Goal: Find specific page/section: Find specific page/section

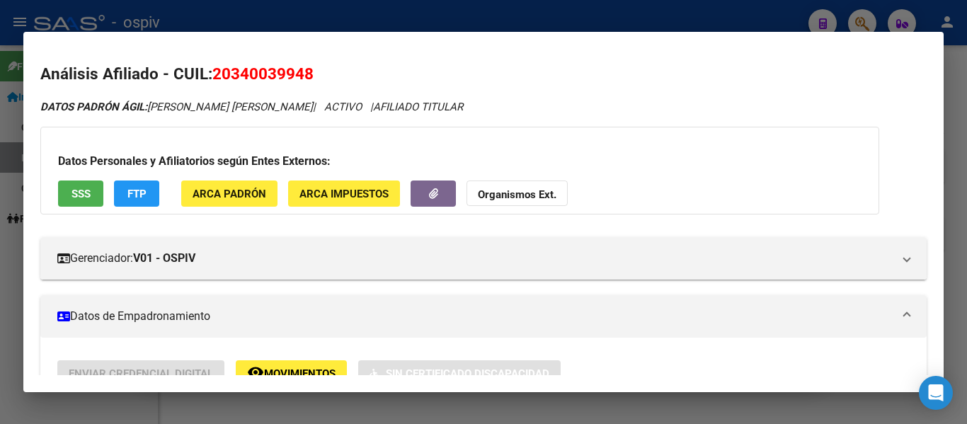
click at [363, 21] on div at bounding box center [483, 212] width 967 height 424
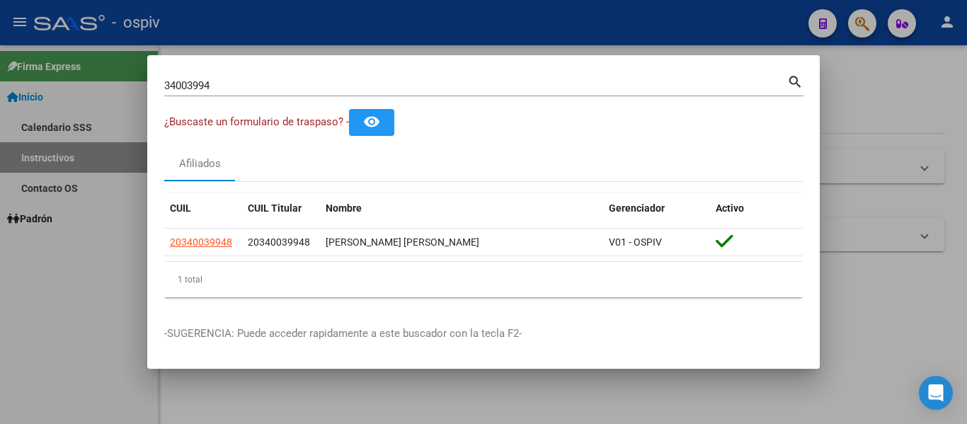
drag, startPoint x: 254, startPoint y: 81, endPoint x: 24, endPoint y: 87, distance: 230.2
click at [33, 87] on div "34003994 Buscar (apellido, dni, cuil, nro traspaso, cuit, obra social) search ¿…" at bounding box center [483, 212] width 967 height 424
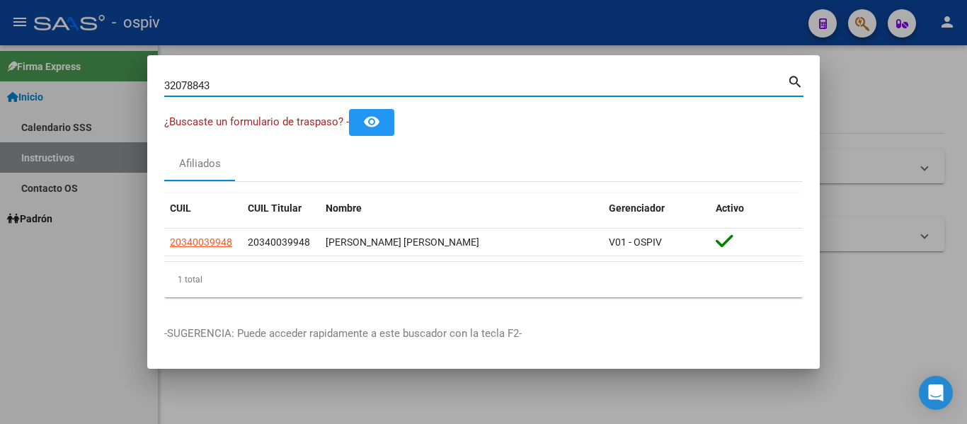
type input "32078843"
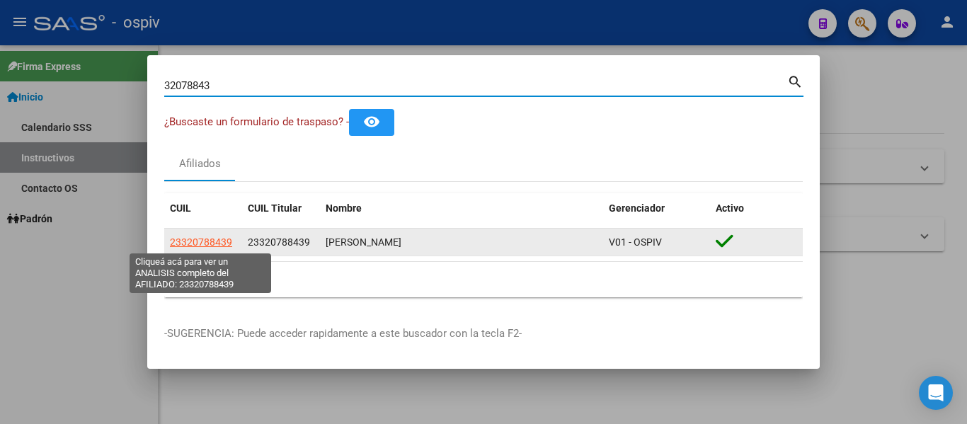
click at [217, 239] on span "23320788439" at bounding box center [201, 242] width 62 height 11
type textarea "23320788439"
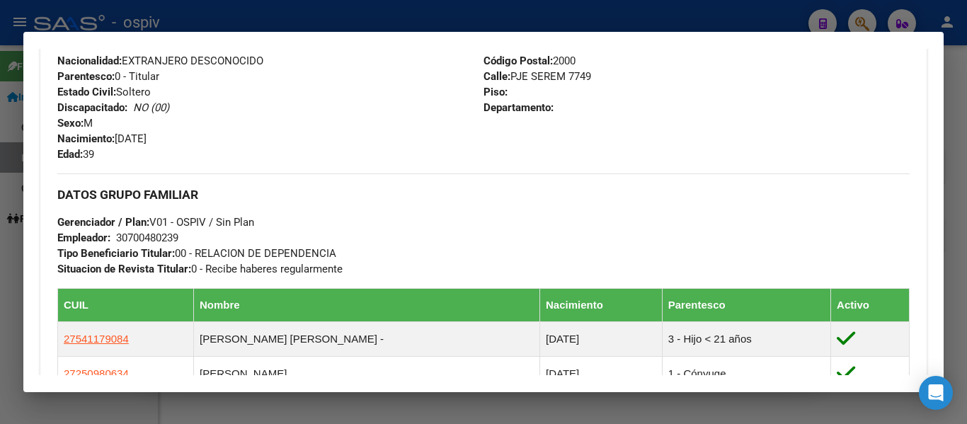
scroll to position [637, 0]
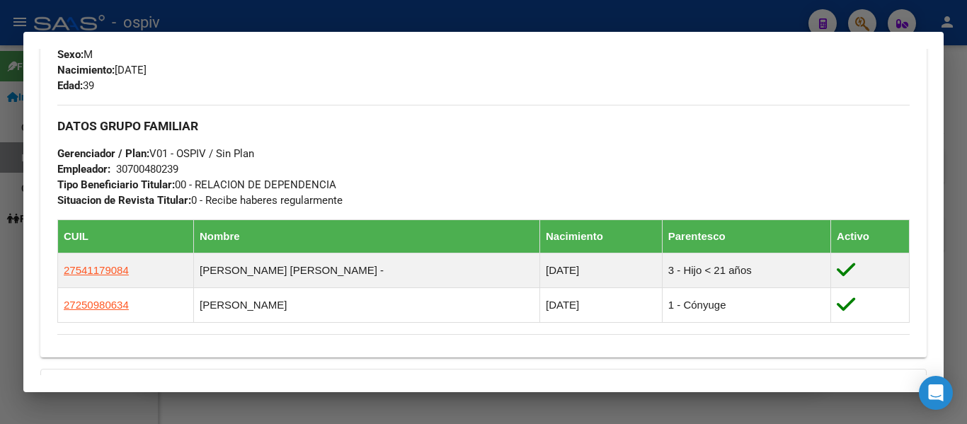
click at [258, 19] on div at bounding box center [483, 212] width 967 height 424
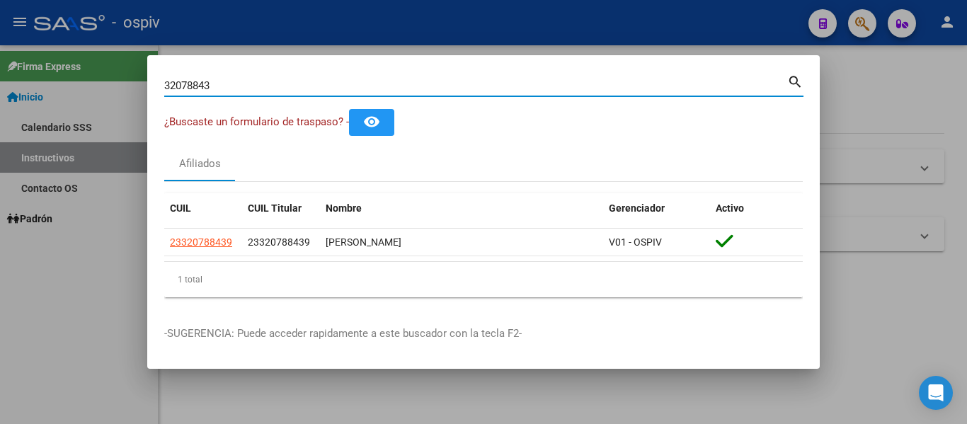
drag, startPoint x: 717, startPoint y: 83, endPoint x: 304, endPoint y: 109, distance: 413.7
click at [304, 109] on mat-dialog-content "32078843 Buscar (apellido, dni, cuil, nro traspaso, cuit, obra social) search ¿…" at bounding box center [483, 190] width 673 height 237
type input "3"
type input "5090579"
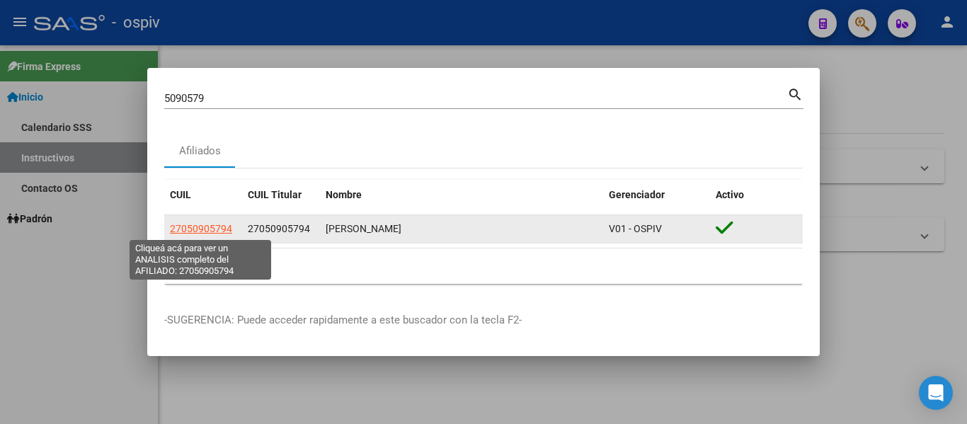
click at [206, 227] on span "27050905794" at bounding box center [201, 228] width 62 height 11
type textarea "27050905794"
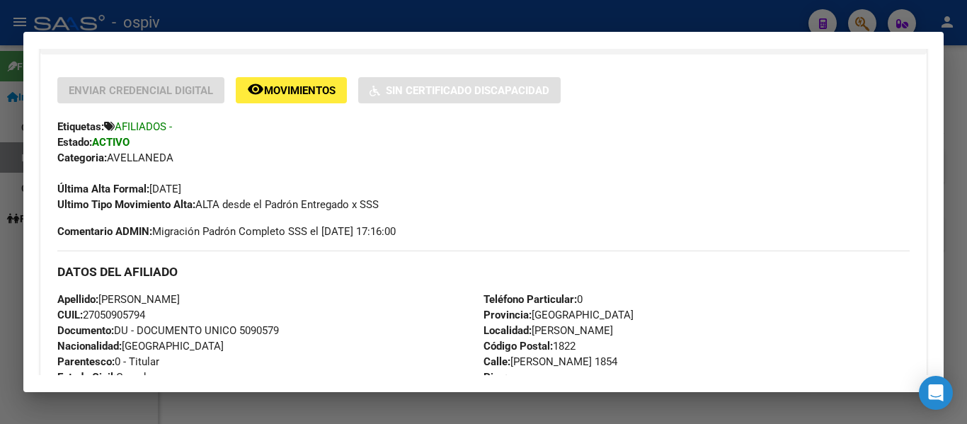
scroll to position [425, 0]
